Goal: Find specific page/section: Find specific page/section

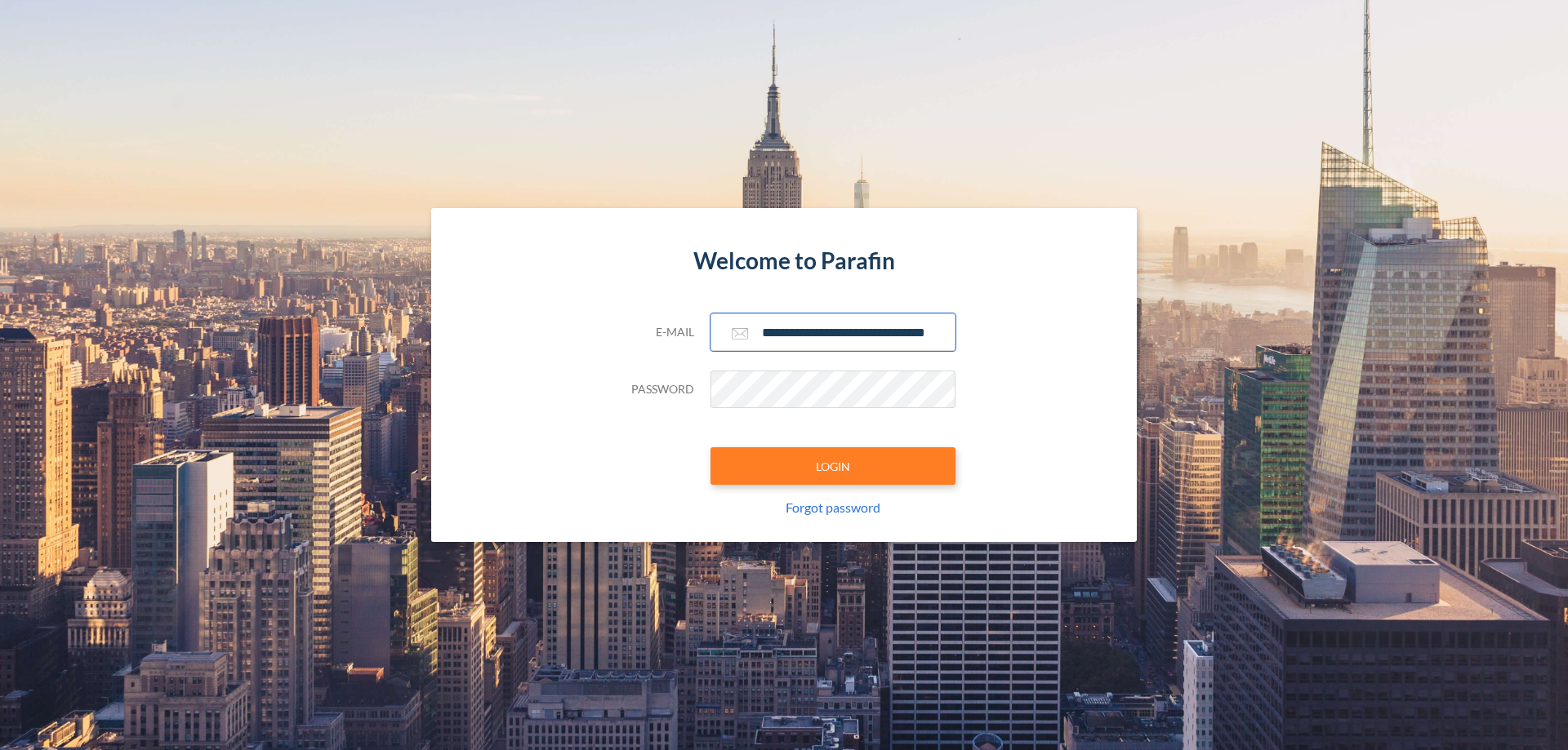
scroll to position [0, 26]
type input "**********"
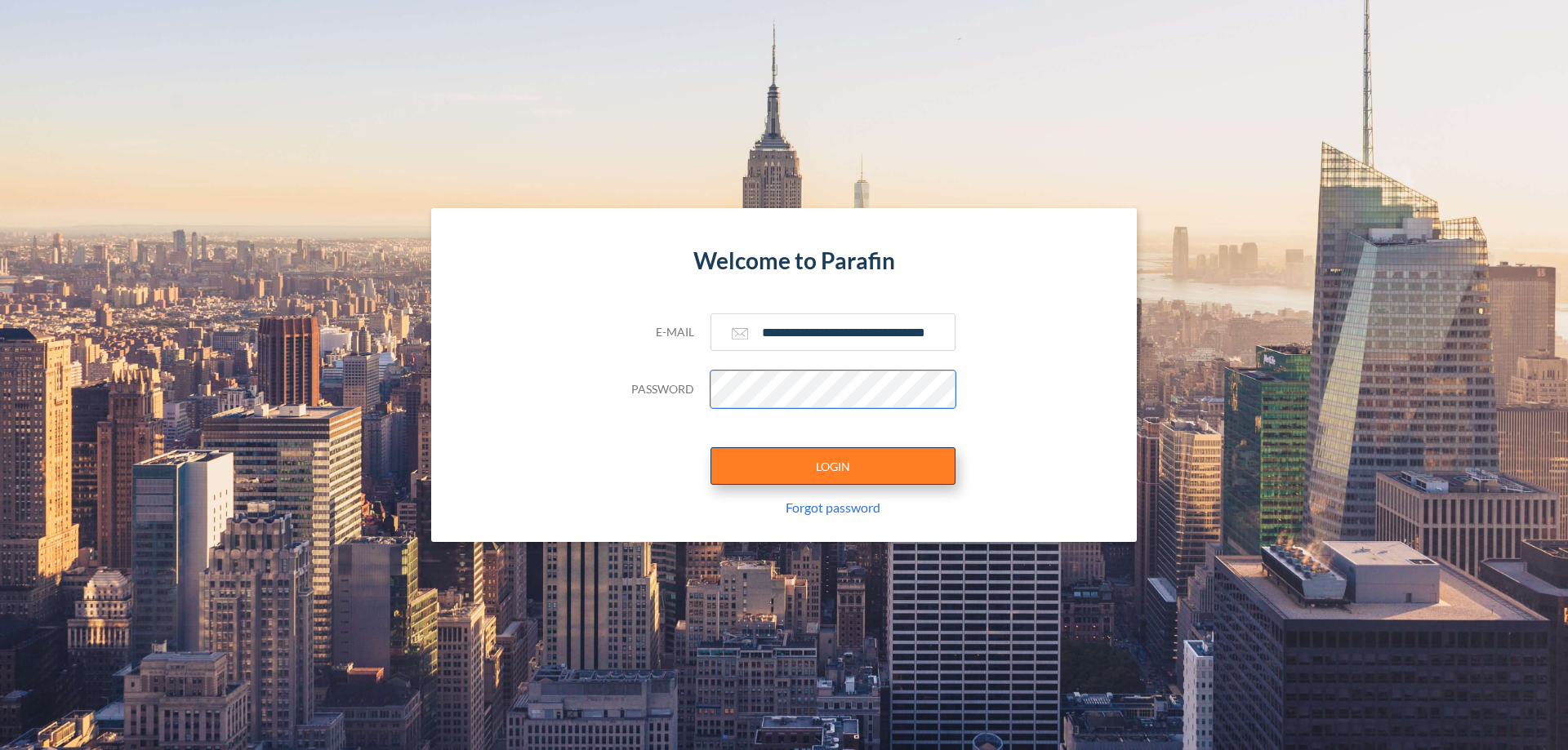
scroll to position [0, 0]
click at [832, 466] on button "LOGIN" at bounding box center [832, 466] width 245 height 37
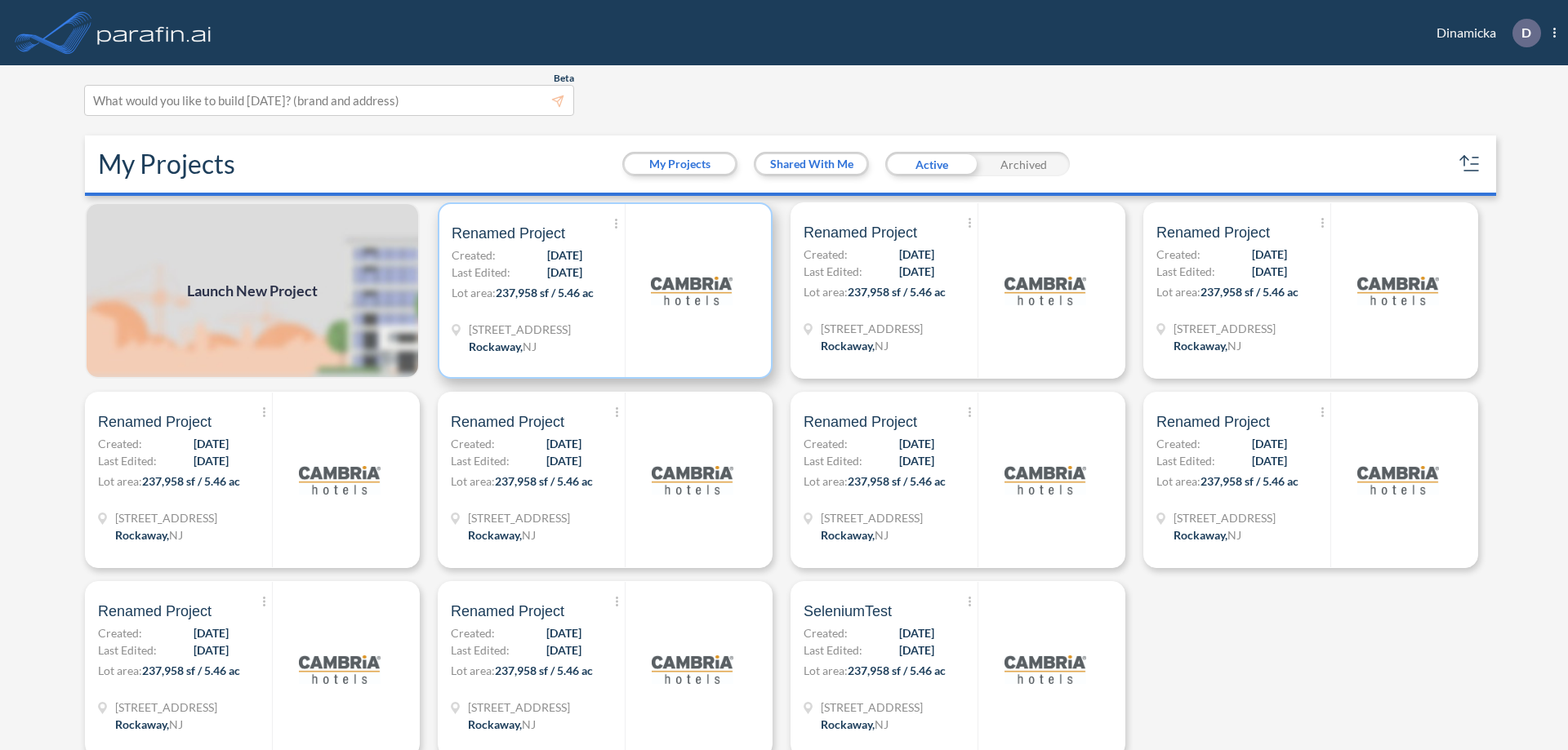
scroll to position [5, 0]
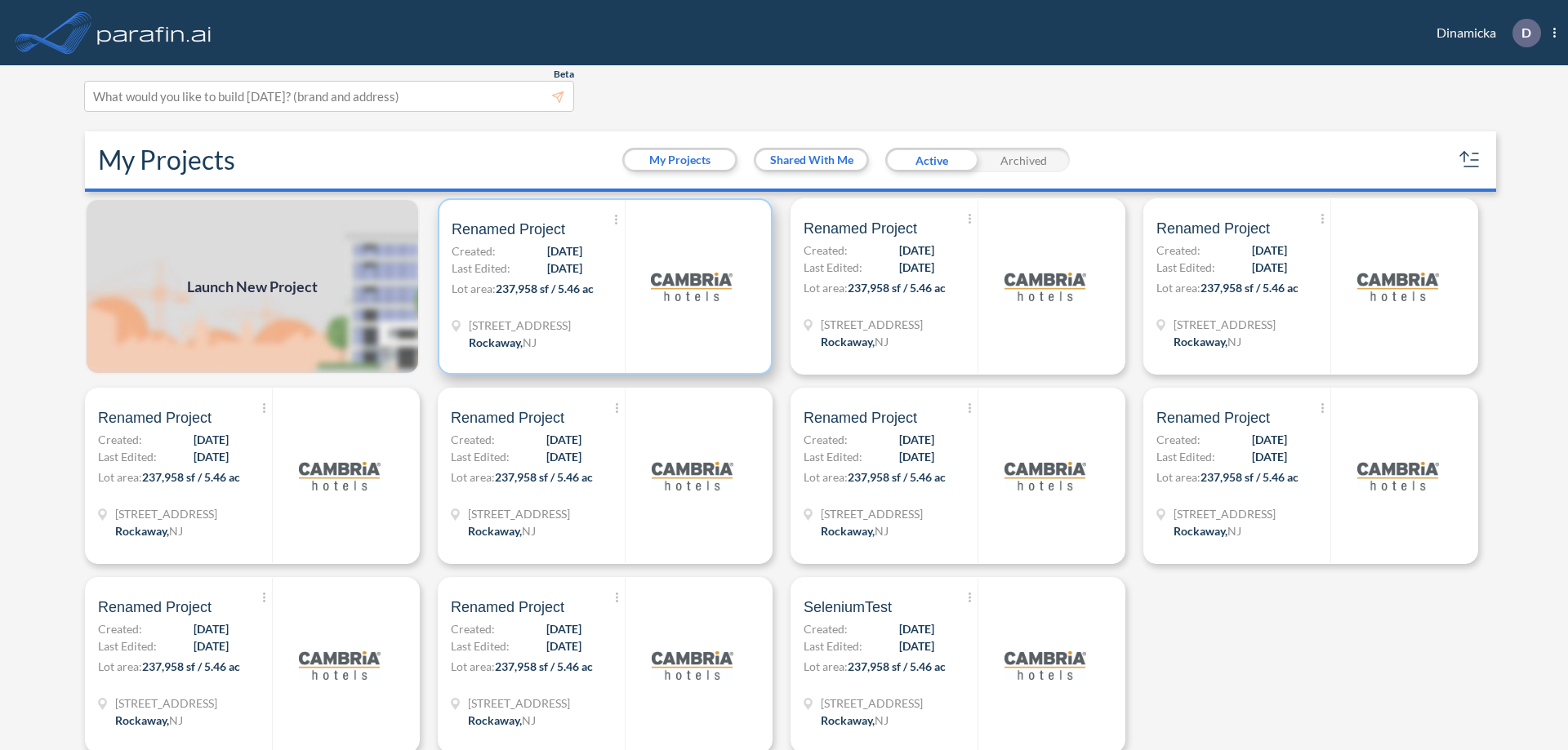
click at [601, 286] on p "Lot area: 237,958 sf / 5.46 ac" at bounding box center [538, 292] width 173 height 24
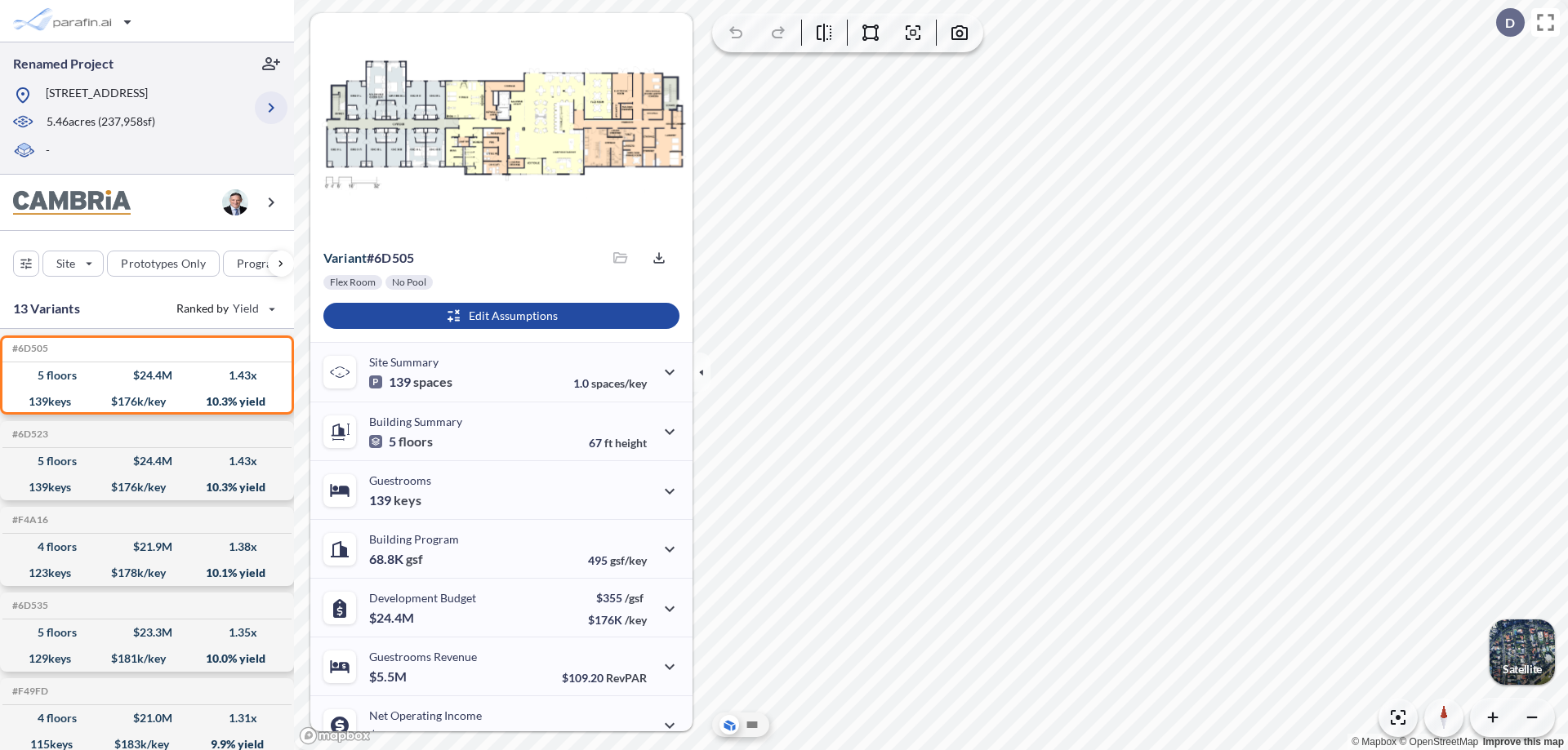
click at [271, 108] on icon "button" at bounding box center [271, 108] width 20 height 20
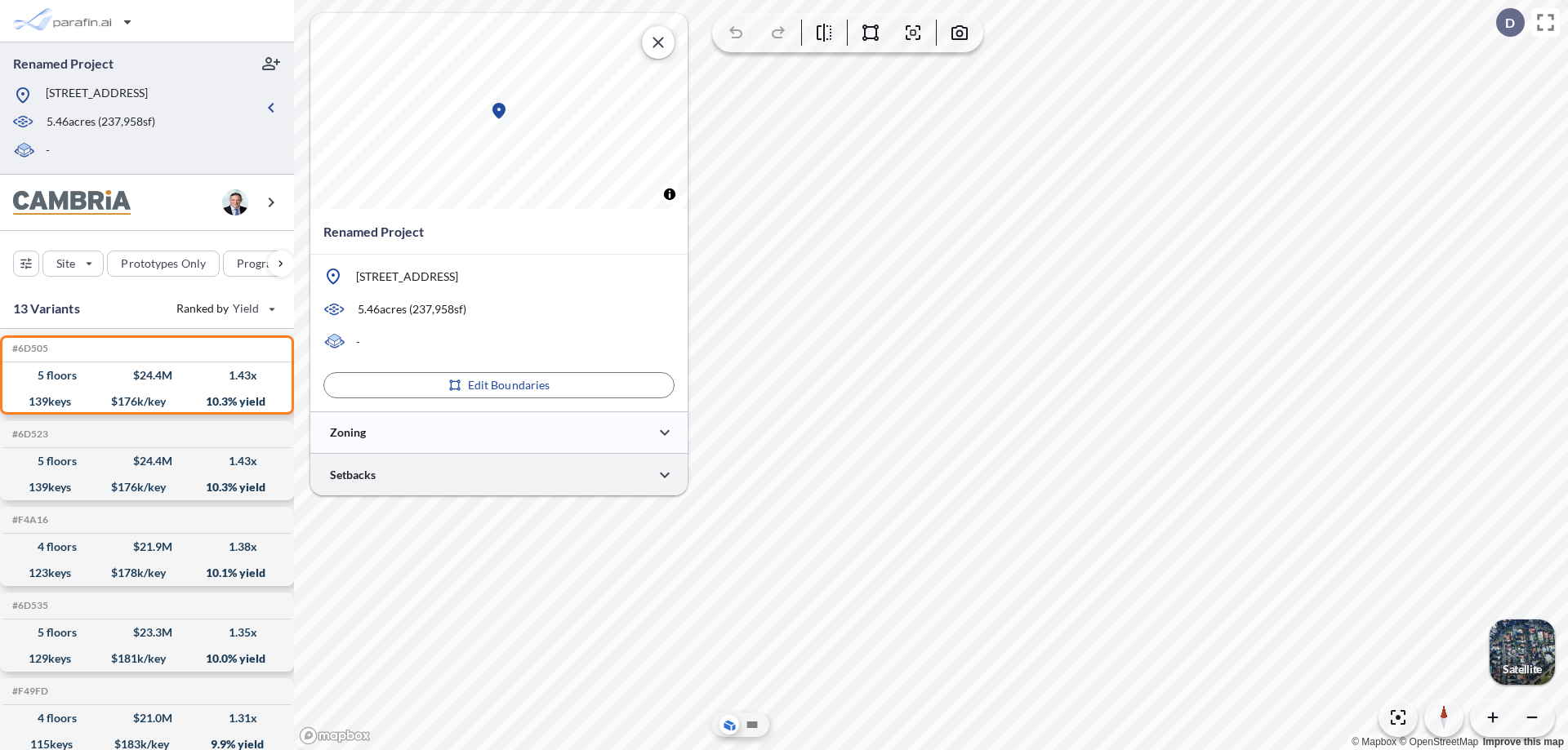
click at [499, 475] on div at bounding box center [499, 475] width 377 height 42
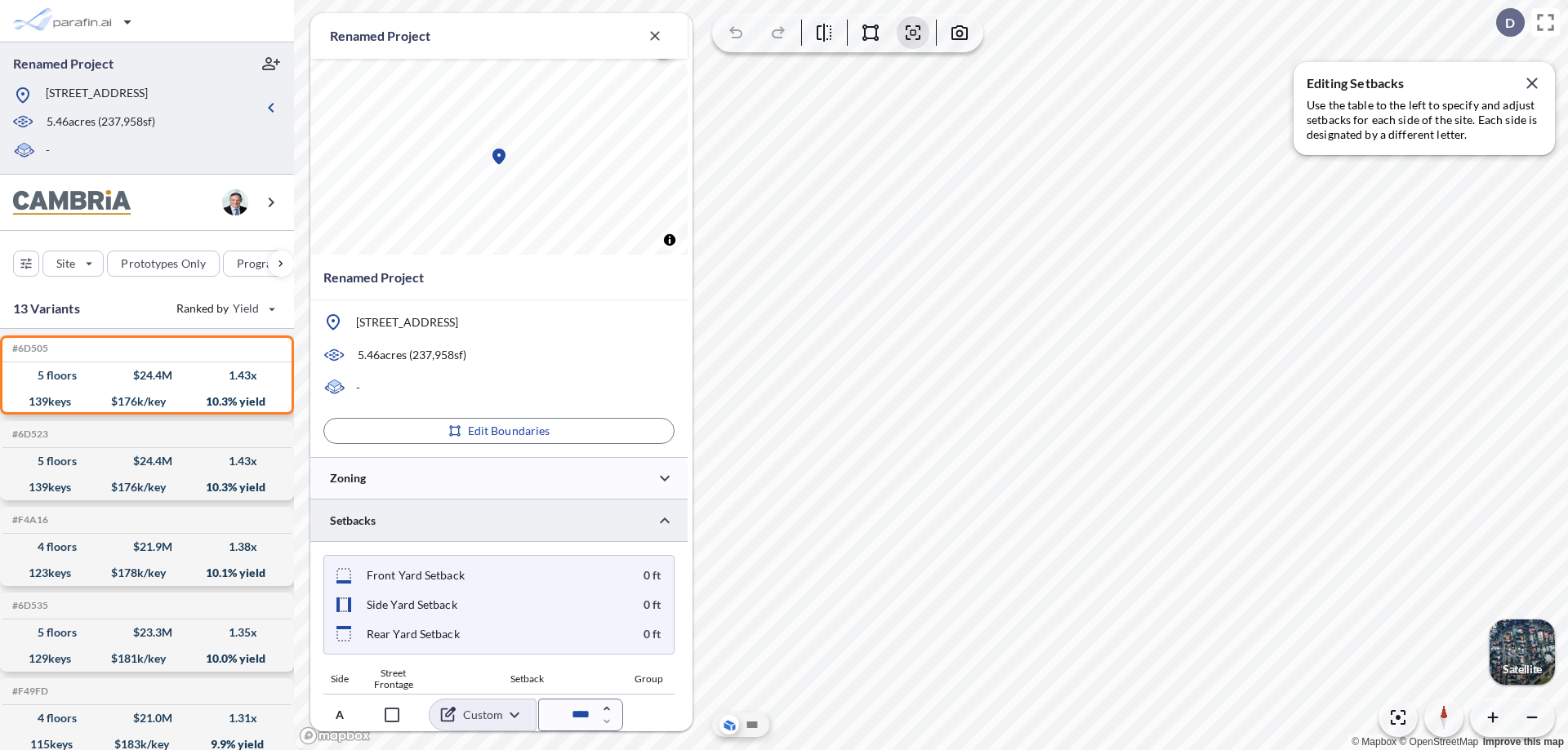
scroll to position [629, 0]
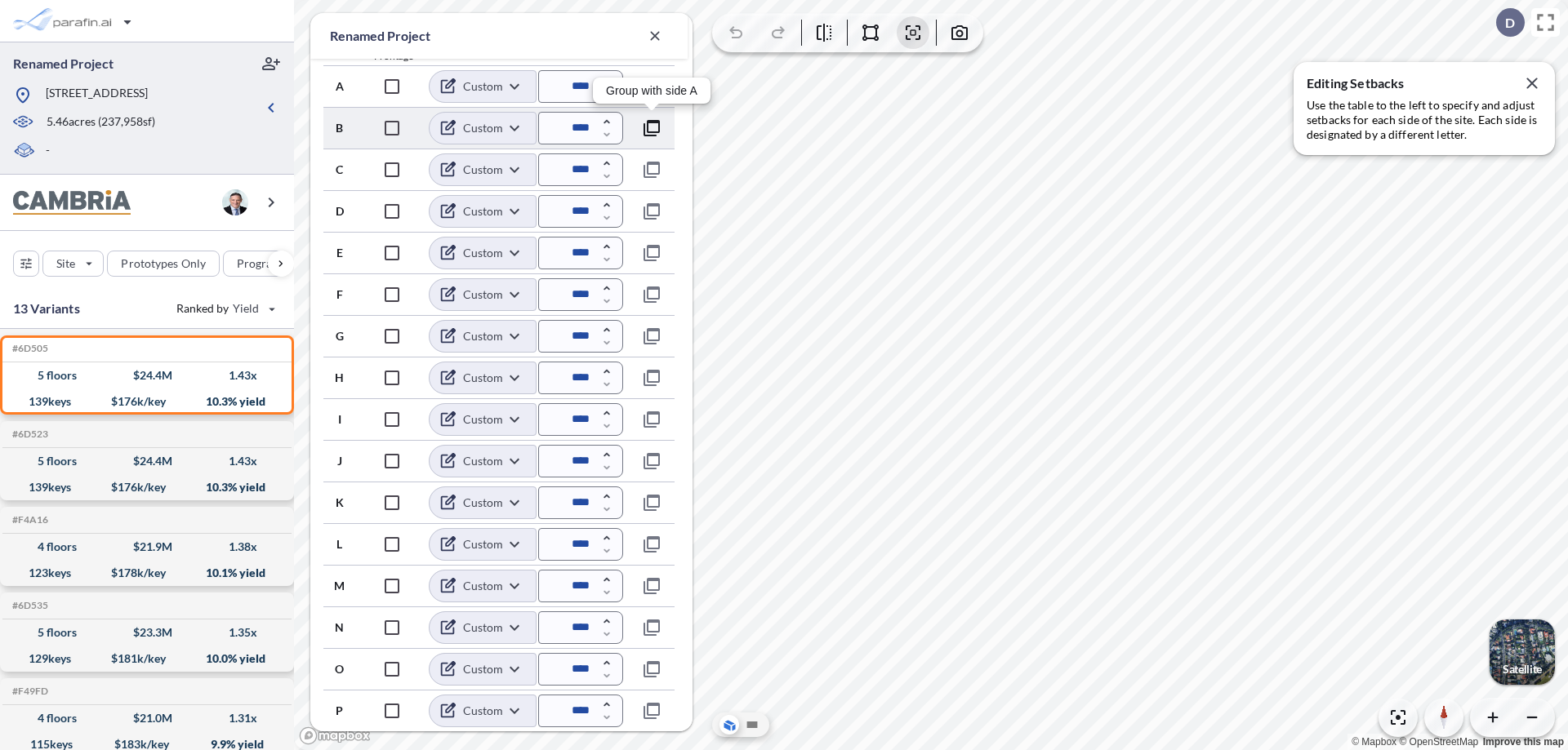
click at [651, 128] on icon "button" at bounding box center [652, 129] width 20 height 20
